Goal: Transaction & Acquisition: Purchase product/service

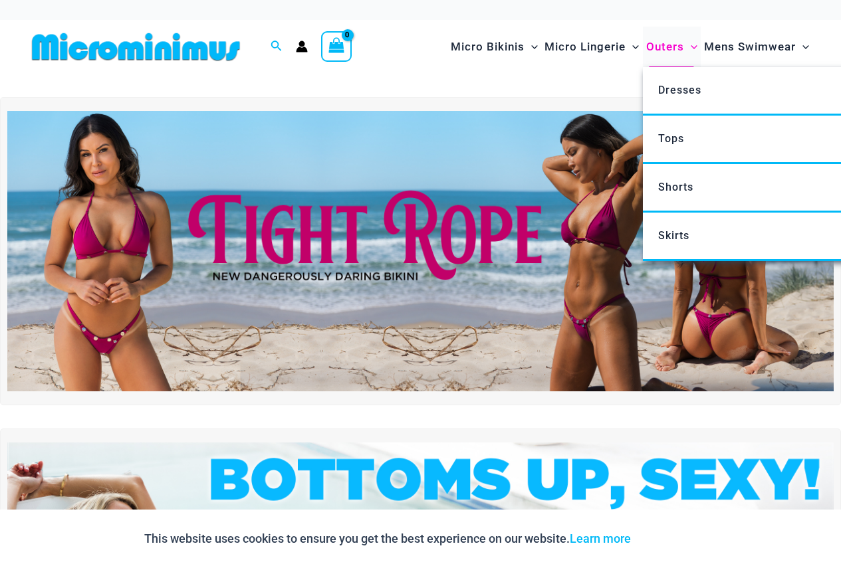
click at [673, 54] on span "Outers" at bounding box center [665, 47] width 38 height 34
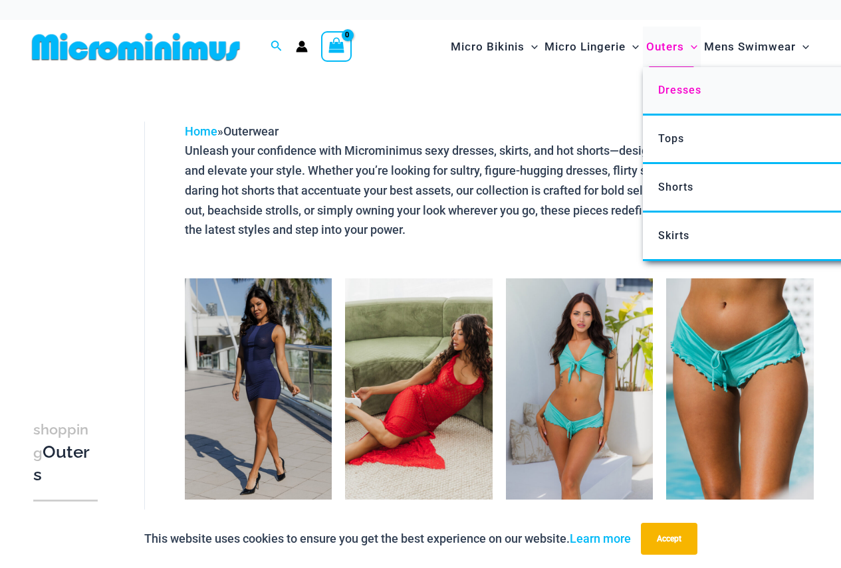
click at [669, 87] on span "Dresses" at bounding box center [679, 90] width 43 height 13
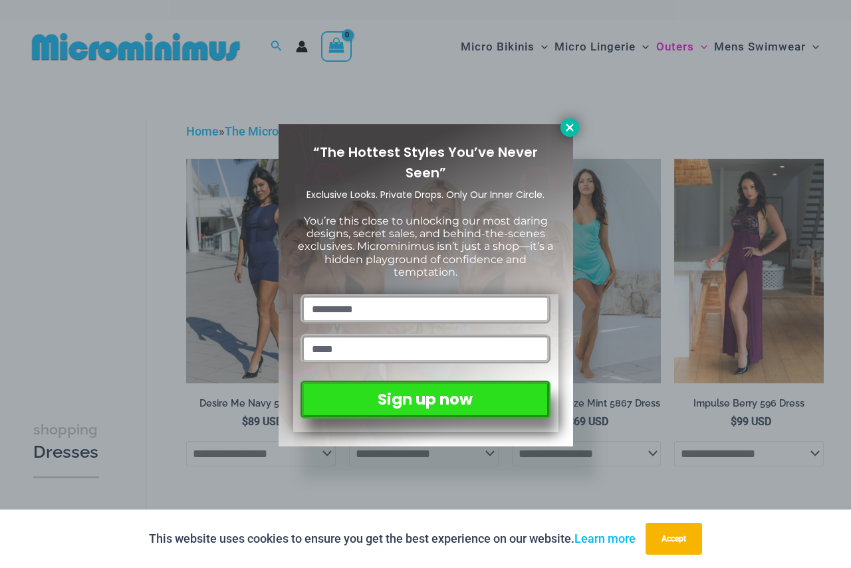
click at [566, 124] on icon at bounding box center [568, 127] width 7 height 7
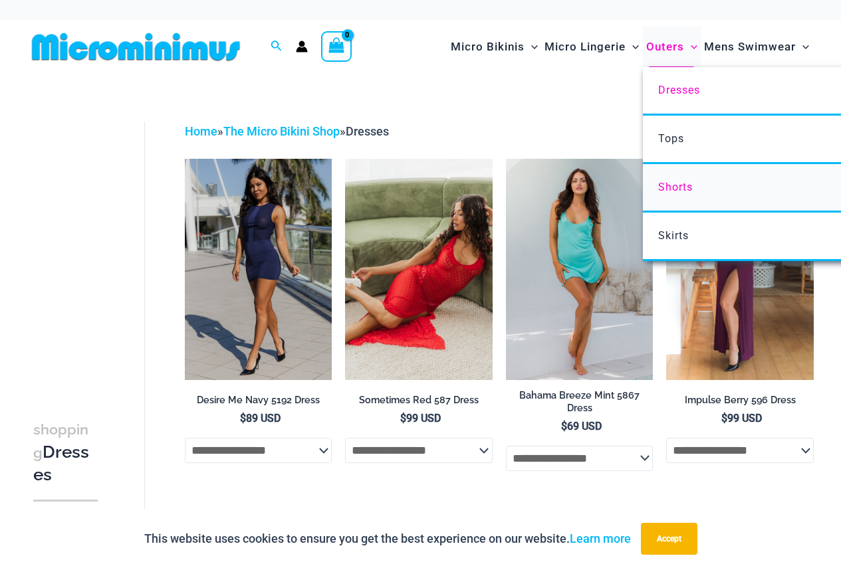
click at [663, 186] on span "Shorts" at bounding box center [675, 187] width 35 height 13
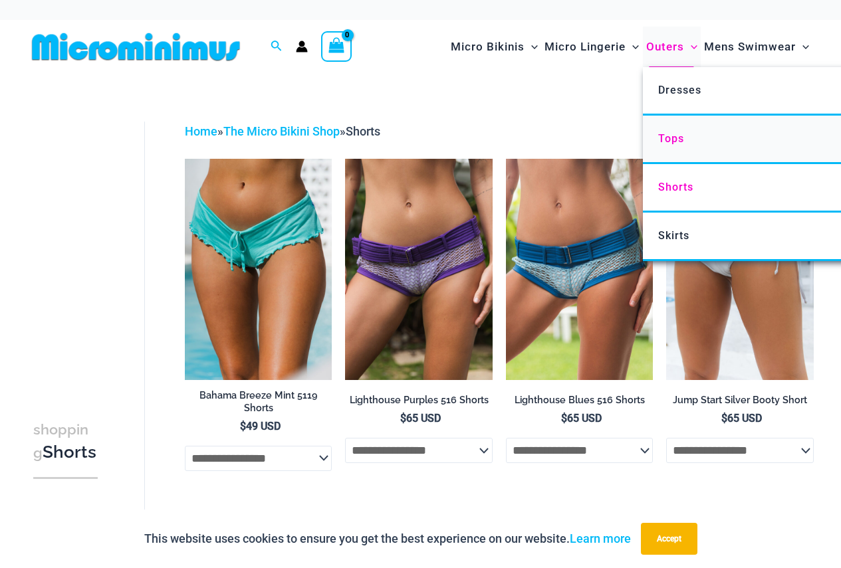
click at [679, 145] on link "Tops" at bounding box center [840, 140] width 395 height 49
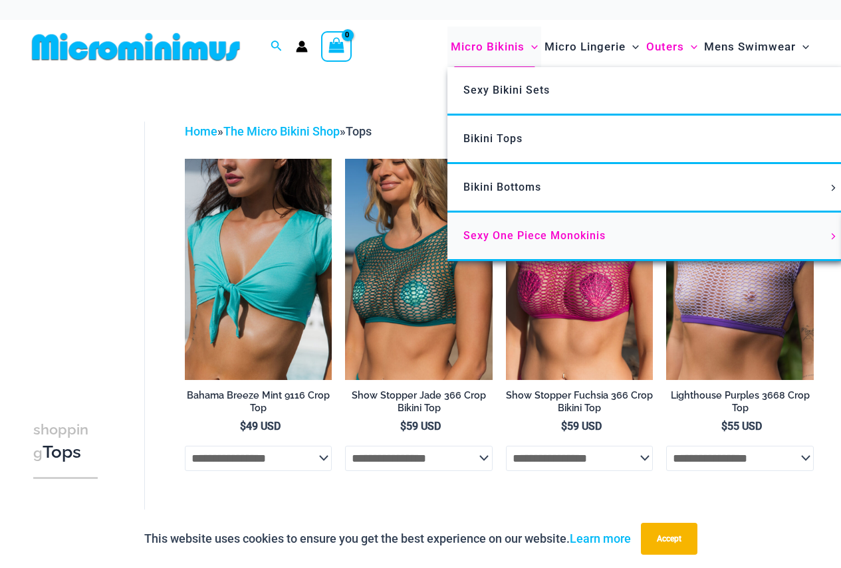
click at [483, 237] on span "Sexy One Piece Monokinis" at bounding box center [534, 235] width 142 height 13
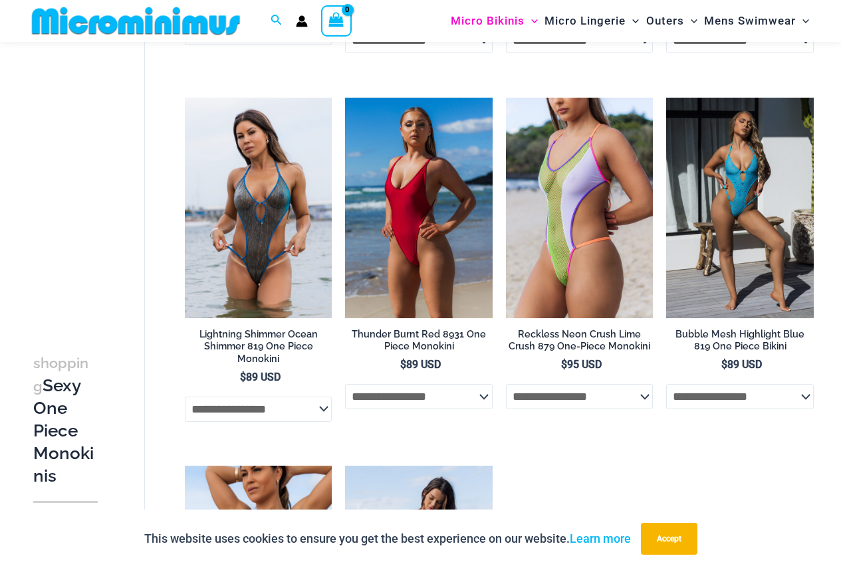
scroll to position [1451, 0]
